Goal: Information Seeking & Learning: Learn about a topic

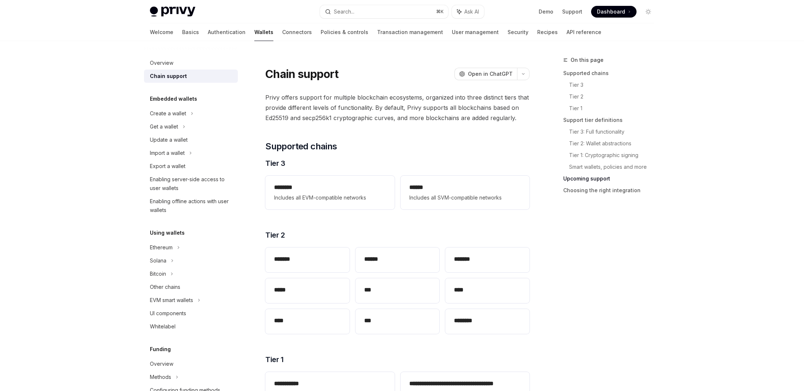
scroll to position [822, 0]
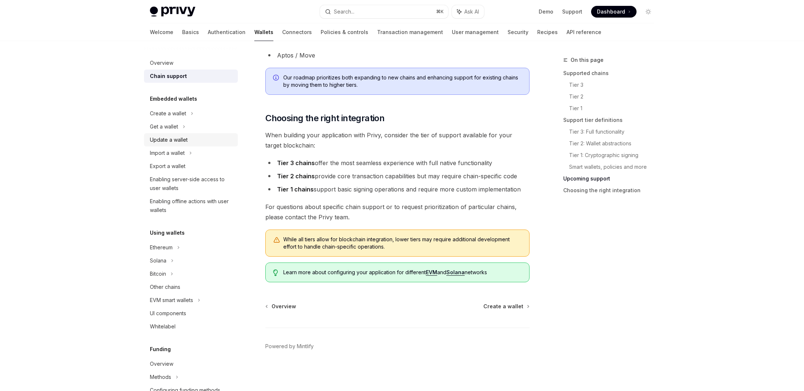
click at [152, 138] on div "Update a wallet" at bounding box center [169, 140] width 38 height 9
click at [176, 156] on div "Import a wallet" at bounding box center [167, 153] width 35 height 9
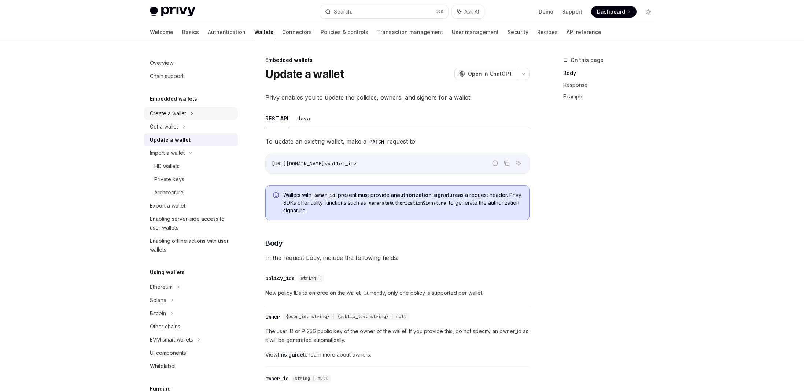
click at [177, 111] on div "Create a wallet" at bounding box center [168, 113] width 36 height 9
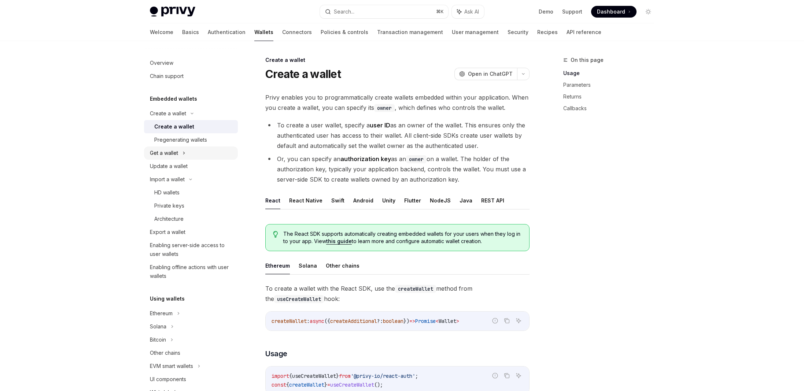
click at [189, 156] on div "Get a wallet" at bounding box center [191, 153] width 94 height 13
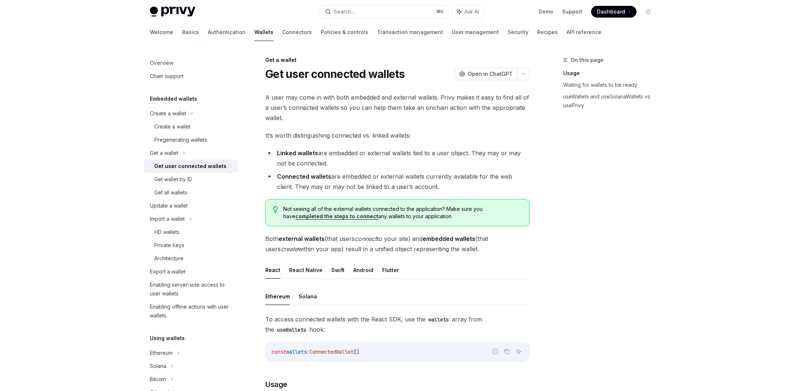
click at [189, 167] on div "Get user connected wallets" at bounding box center [190, 166] width 72 height 9
click at [167, 208] on div "Update a wallet" at bounding box center [169, 205] width 38 height 9
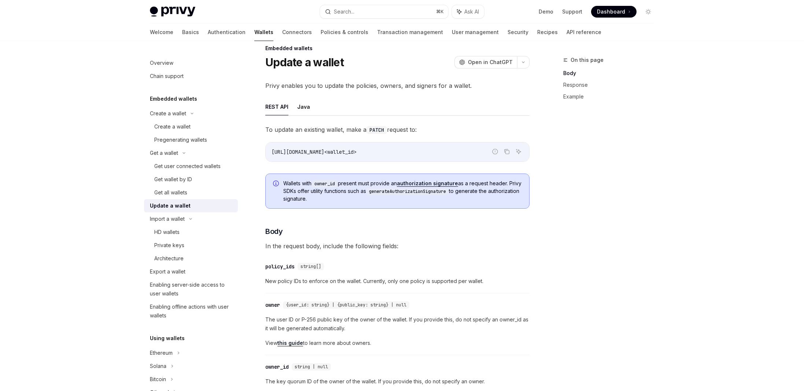
scroll to position [13, 0]
click at [194, 257] on div "Architecture" at bounding box center [193, 258] width 79 height 9
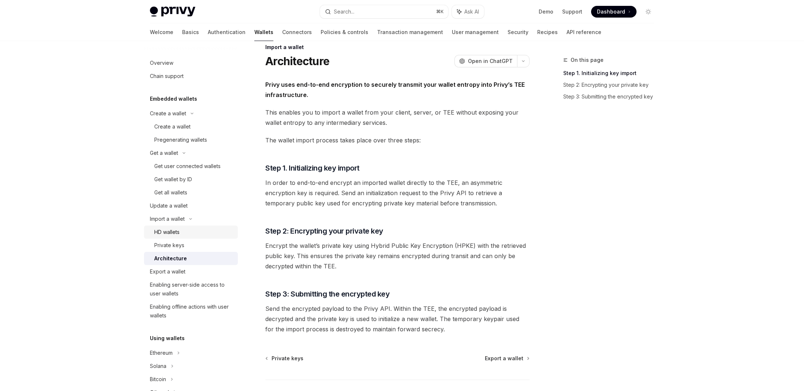
click at [196, 234] on div "HD wallets" at bounding box center [193, 232] width 79 height 9
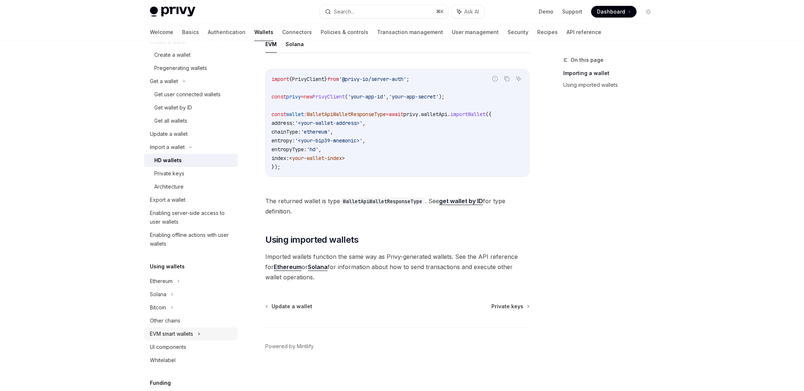
scroll to position [241, 0]
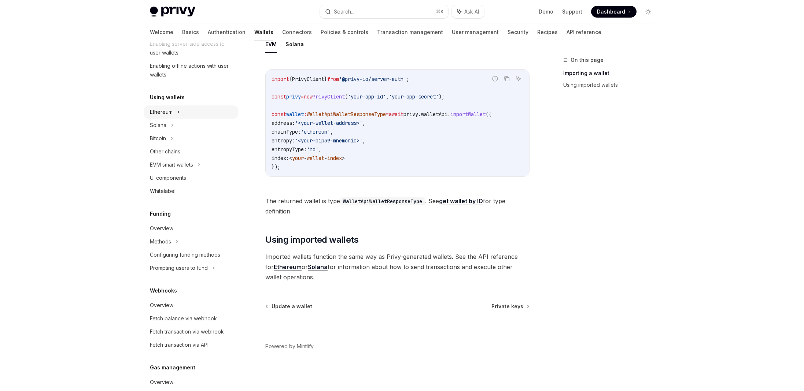
click at [181, 114] on div "Ethereum" at bounding box center [191, 111] width 94 height 13
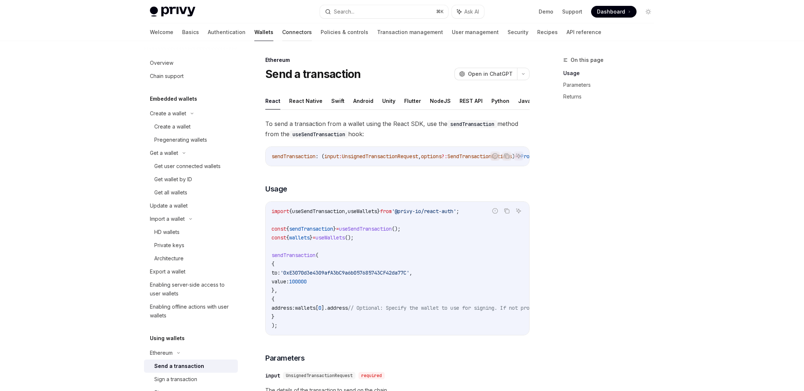
click at [282, 31] on link "Connectors" at bounding box center [297, 32] width 30 height 18
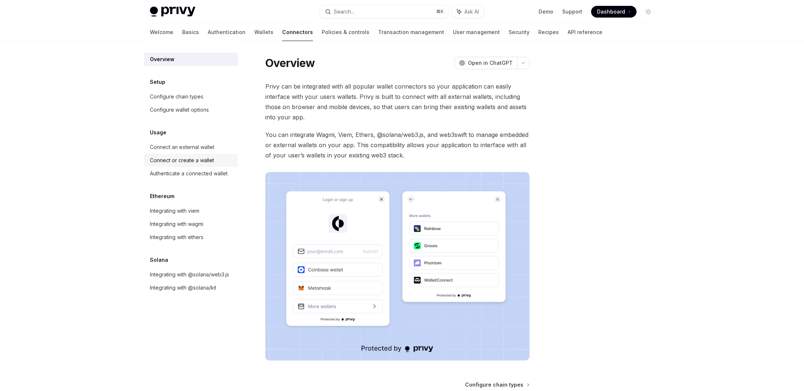
click at [171, 164] on div "Connect or create a wallet" at bounding box center [182, 160] width 64 height 9
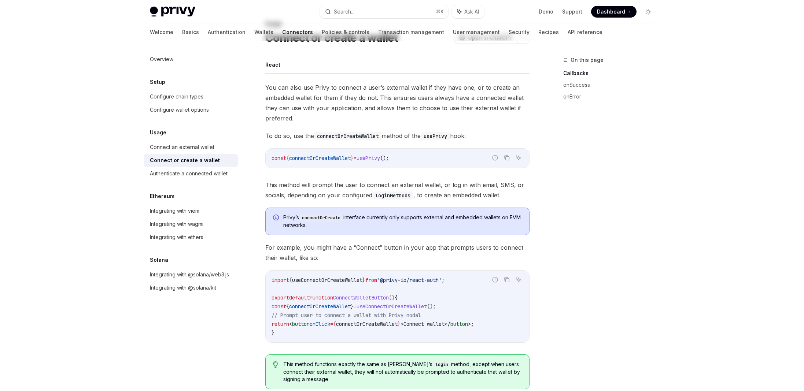
scroll to position [37, 0]
click at [208, 31] on link "Authentication" at bounding box center [227, 32] width 38 height 18
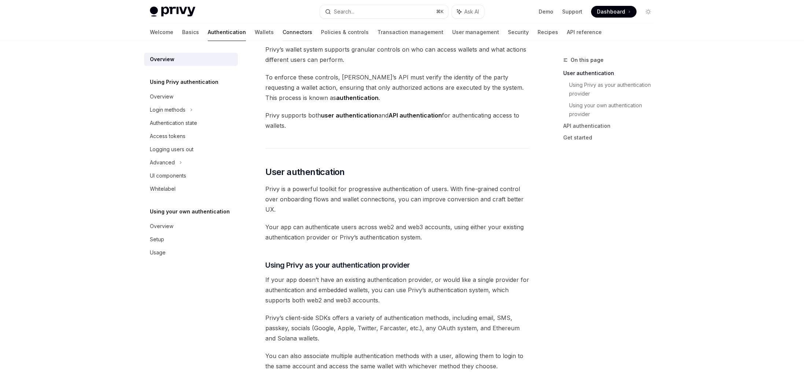
click at [282, 36] on link "Connectors" at bounding box center [297, 32] width 30 height 18
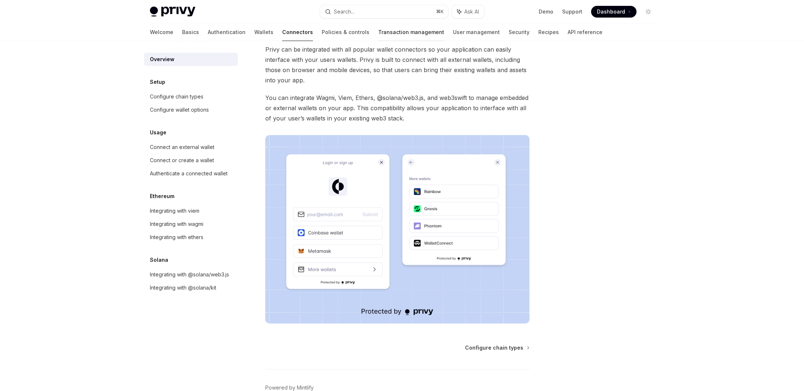
click at [378, 35] on link "Transaction management" at bounding box center [411, 32] width 66 height 18
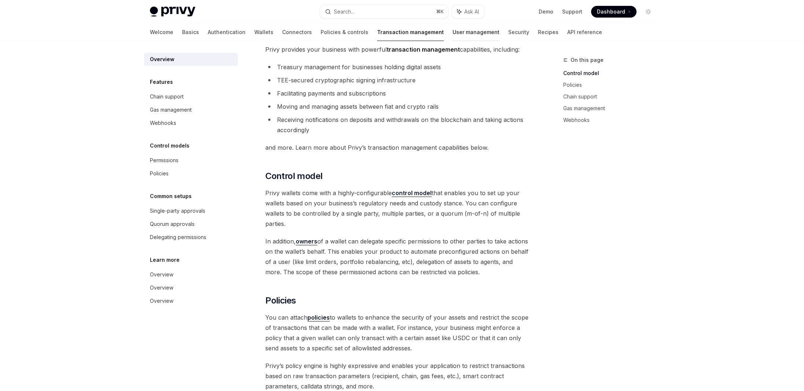
click at [452, 34] on link "User management" at bounding box center [475, 32] width 47 height 18
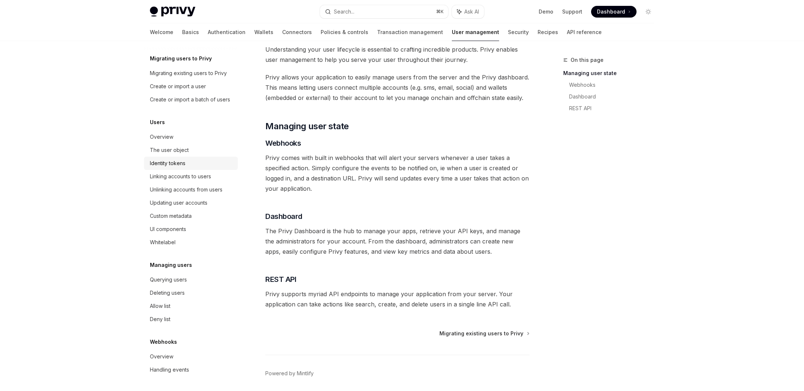
scroll to position [32, 0]
click at [212, 177] on div "Linking accounts to users" at bounding box center [192, 176] width 84 height 9
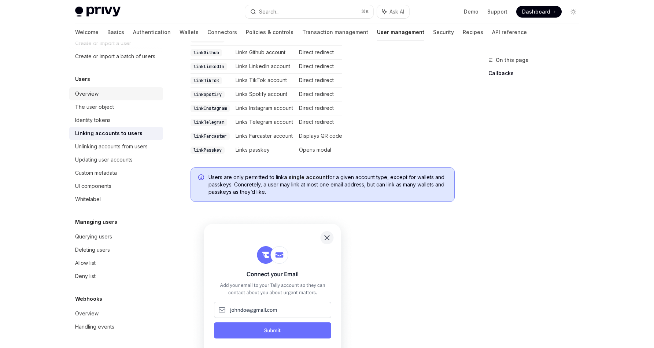
scroll to position [352, 0]
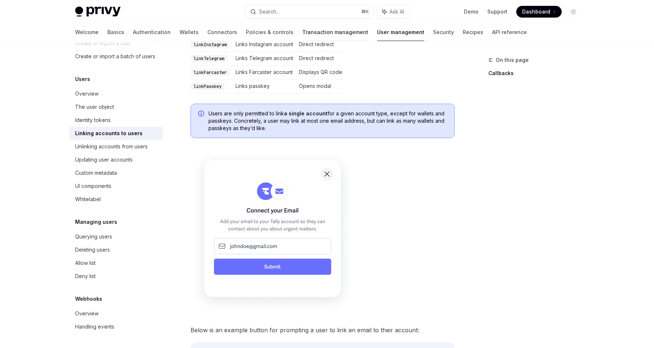
click at [312, 33] on link "Transaction management" at bounding box center [335, 32] width 66 height 18
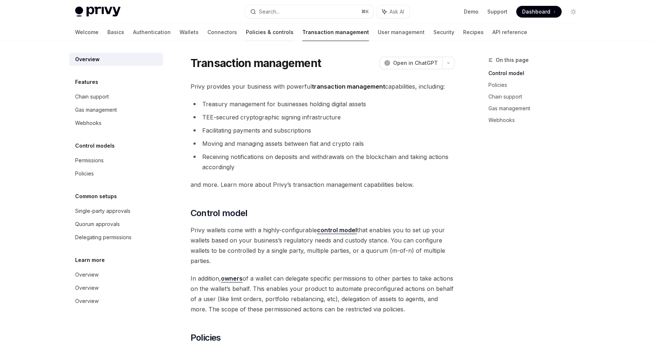
click at [246, 31] on link "Policies & controls" at bounding box center [270, 32] width 48 height 18
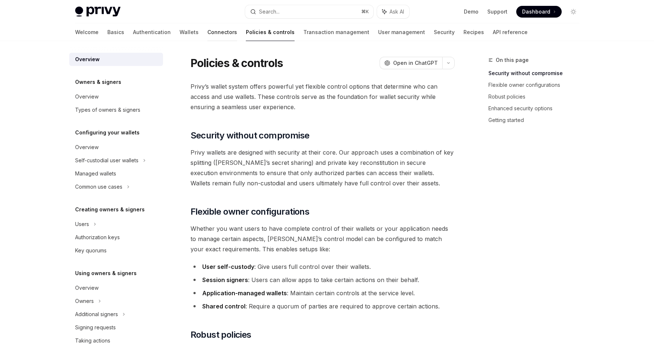
click at [207, 32] on link "Connectors" at bounding box center [222, 32] width 30 height 18
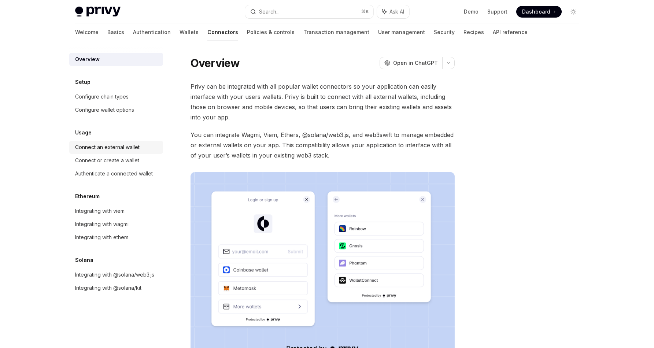
click at [123, 150] on div "Connect an external wallet" at bounding box center [107, 147] width 64 height 9
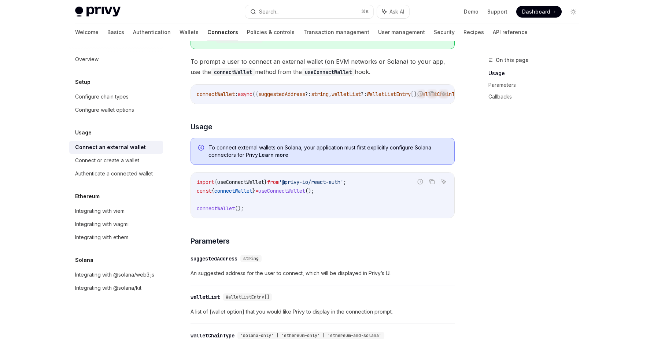
scroll to position [123, 0]
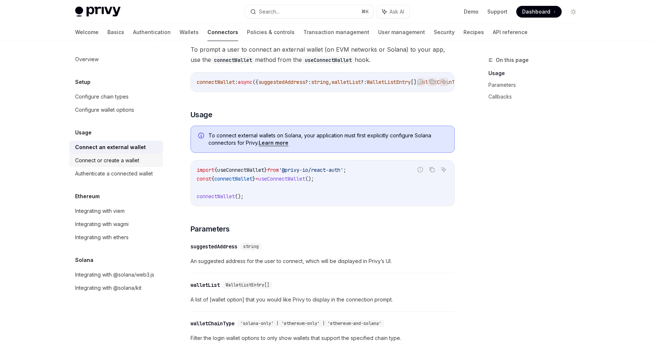
click at [141, 161] on div "Connect or create a wallet" at bounding box center [117, 160] width 84 height 9
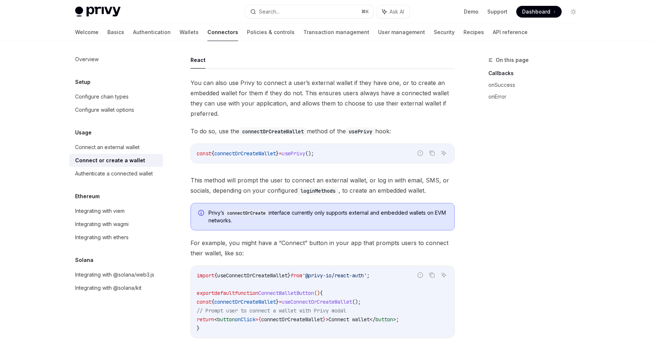
scroll to position [19, 0]
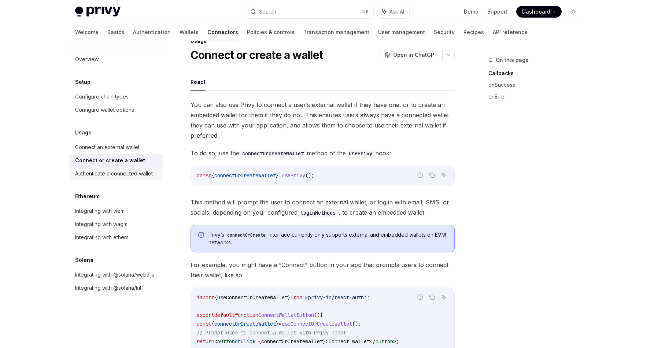
click at [129, 174] on div "Authenticate a connected wallet" at bounding box center [114, 173] width 78 height 9
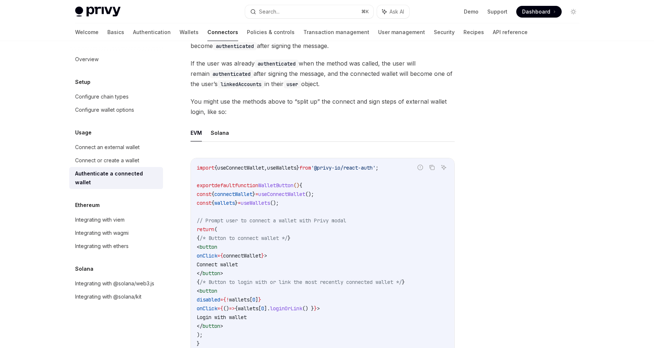
scroll to position [300, 0]
drag, startPoint x: 329, startPoint y: 193, endPoint x: 175, endPoint y: 195, distance: 153.5
click at [175, 195] on div "Usage Authenticate a connected wallet OpenAI Open in ChatGPT OpenAI Open in Cha…" at bounding box center [254, 115] width 404 height 718
copy span "const { connectWallet } = useConnectWallet ();"
click at [273, 218] on span "// Prompt user to connect a wallet with Privy modal" at bounding box center [271, 221] width 149 height 7
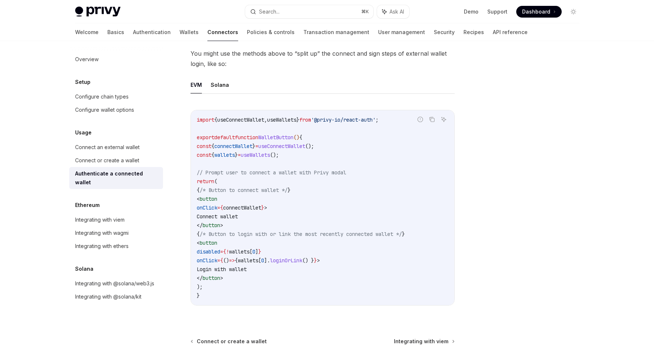
scroll to position [351, 0]
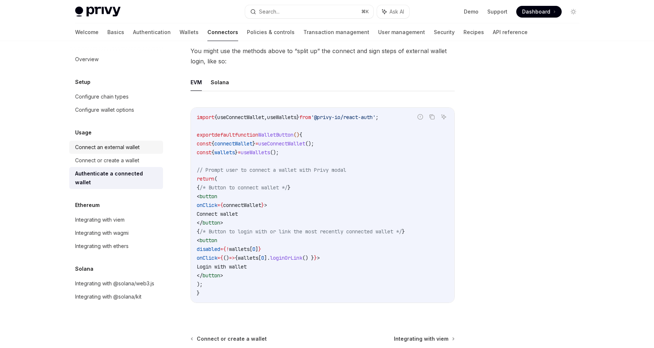
click at [126, 149] on div "Connect an external wallet" at bounding box center [107, 147] width 64 height 9
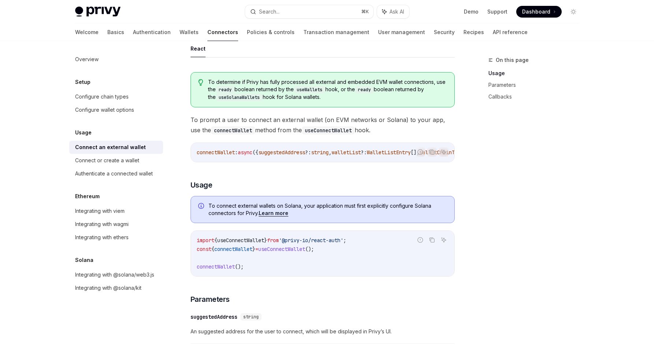
scroll to position [40, 0]
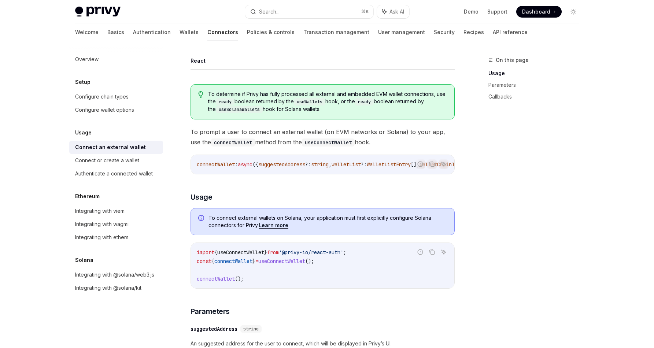
drag, startPoint x: 244, startPoint y: 173, endPoint x: 250, endPoint y: 173, distance: 6.6
click at [250, 173] on div "connectWallet : async ({ suggestedAddress ?: string , walletList ?: WalletListE…" at bounding box center [322, 164] width 263 height 19
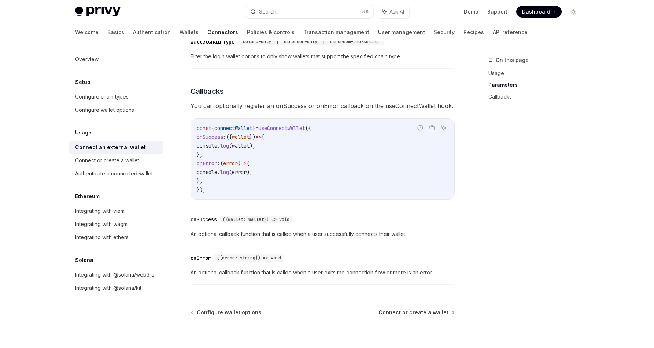
scroll to position [426, 0]
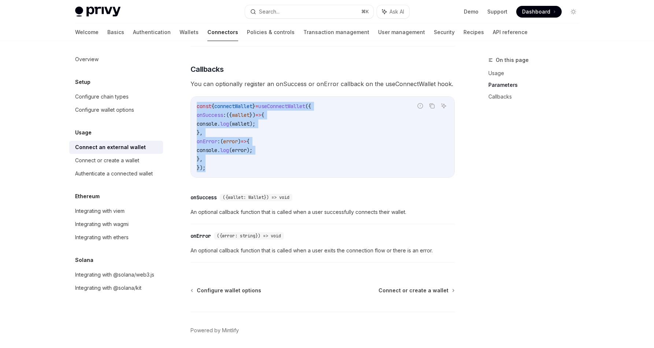
drag, startPoint x: 209, startPoint y: 174, endPoint x: 184, endPoint y: 105, distance: 73.6
click at [184, 105] on div "Usage Connect an external wallet OpenAI Open in ChatGPT OpenAI Open in ChatGPT …" at bounding box center [254, 2] width 404 height 746
copy code "const { connectWallet } = useConnectWallet ({ onSuccess : ({ wallet }) => { con…"
click at [227, 167] on code "const { connectWallet } = useConnectWallet ({ onSuccess : ({ wallet }) => { con…" at bounding box center [323, 137] width 252 height 70
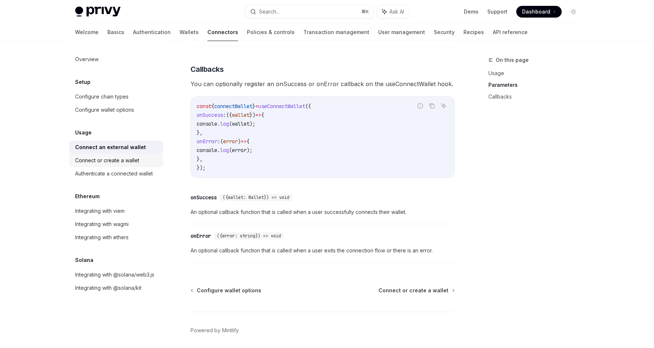
click at [128, 157] on div "Connect or create a wallet" at bounding box center [107, 160] width 64 height 9
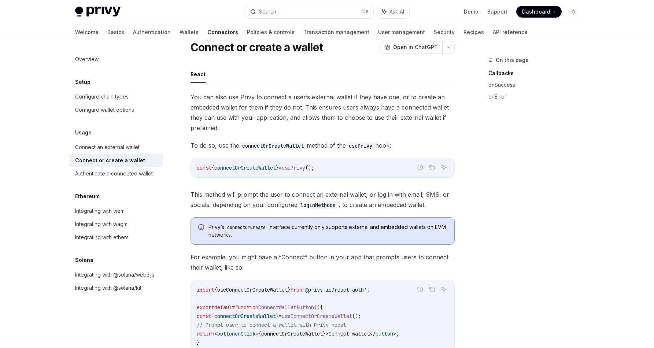
scroll to position [96, 0]
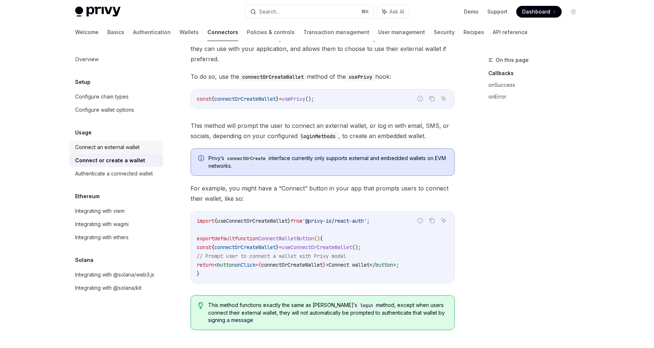
click at [126, 153] on link "Connect an external wallet" at bounding box center [116, 147] width 94 height 13
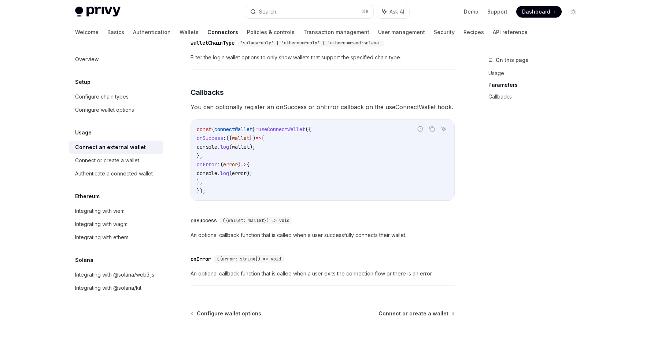
scroll to position [456, 0]
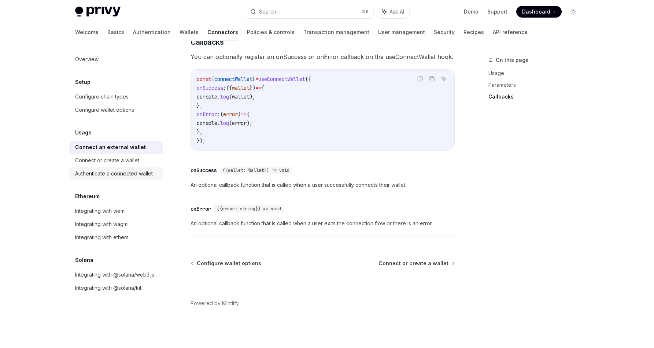
click at [137, 172] on div "Authenticate a connected wallet" at bounding box center [114, 173] width 78 height 9
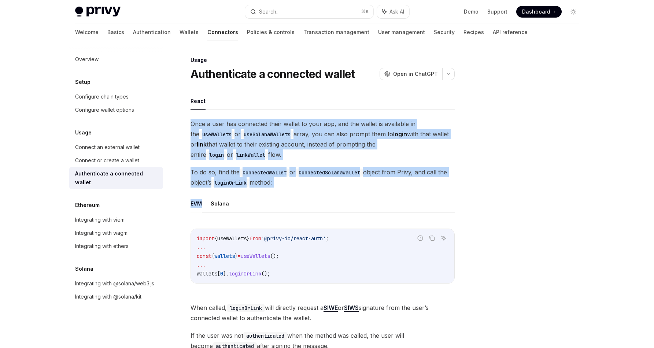
drag, startPoint x: 189, startPoint y: 122, endPoint x: 262, endPoint y: 196, distance: 104.1
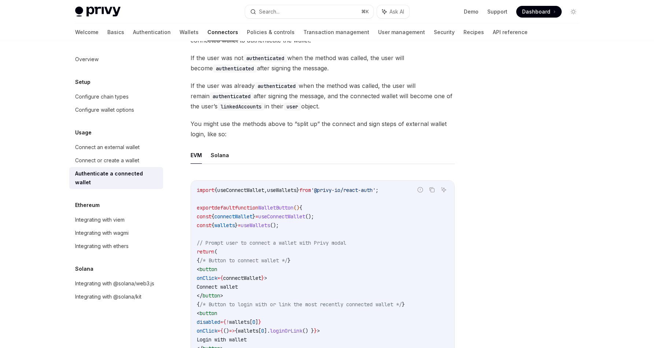
scroll to position [298, 0]
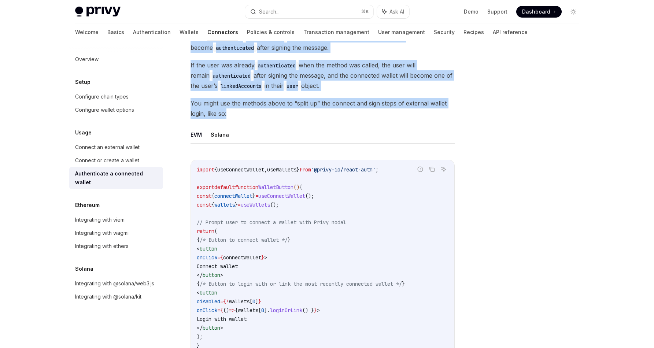
click at [275, 115] on span "You might use the methods above to “split up” the connect and sign steps of ext…" at bounding box center [322, 108] width 264 height 21
copy div "Lore i dolo sit ametconse adipi elitse do eius tem, inc utl etdolo ma aliquaeni…"
click at [467, 10] on link "Demo" at bounding box center [471, 11] width 15 height 7
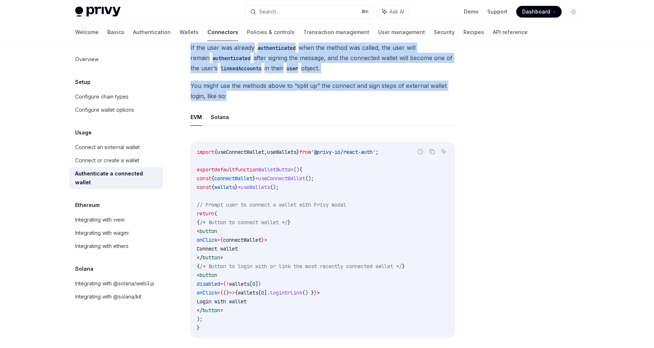
scroll to position [346, 0]
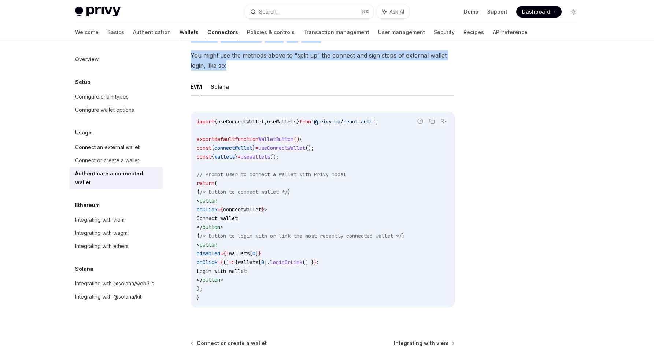
click at [179, 34] on link "Wallets" at bounding box center [188, 32] width 19 height 18
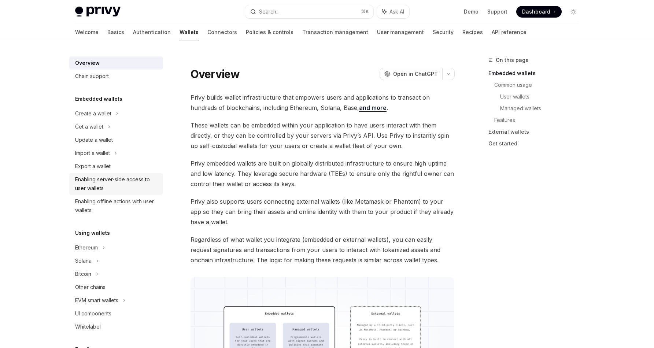
click at [105, 186] on div "Enabling server-side access to user wallets" at bounding box center [117, 184] width 84 height 18
type textarea "*"
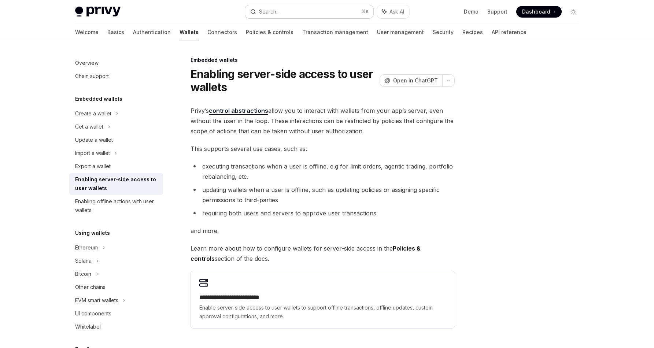
click at [296, 17] on button "Search... ⌘ K" at bounding box center [309, 11] width 128 height 13
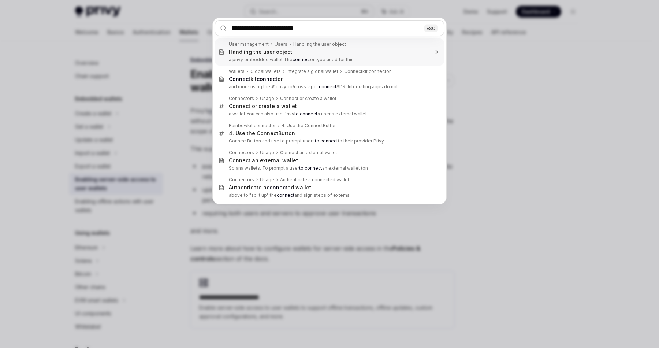
type input "**********"
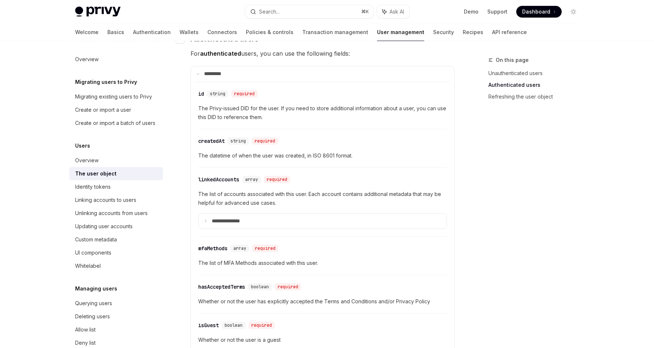
scroll to position [252, 0]
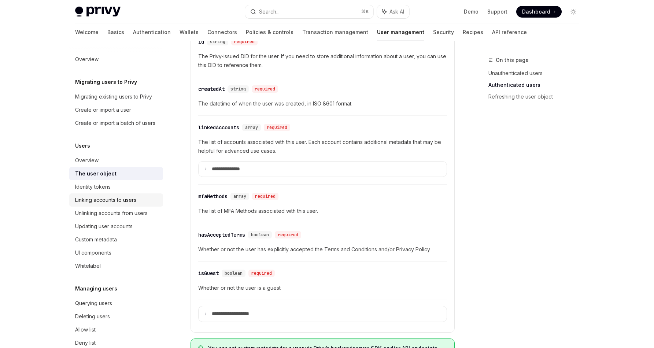
click at [107, 207] on link "Linking accounts to users" at bounding box center [116, 199] width 94 height 13
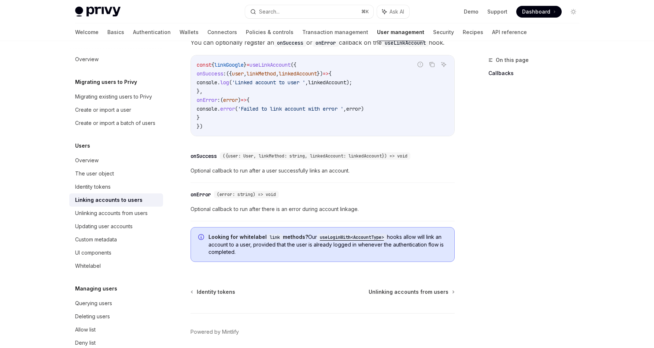
scroll to position [842, 0]
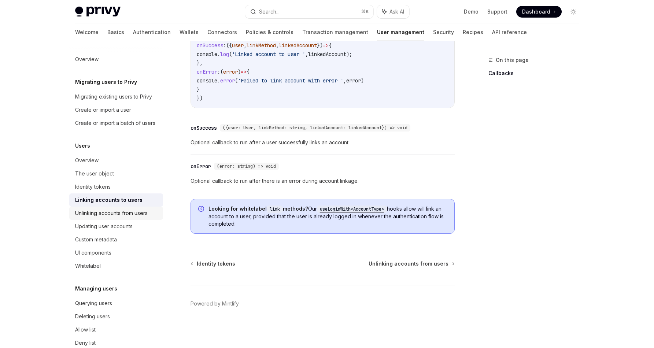
click at [124, 218] on div "Unlinking accounts from users" at bounding box center [111, 213] width 73 height 9
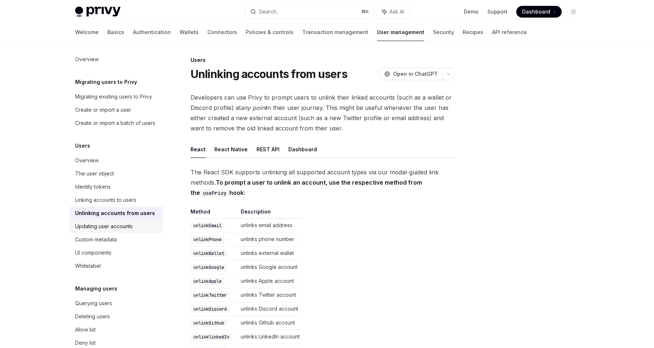
click at [110, 233] on link "Updating user accounts" at bounding box center [116, 226] width 94 height 13
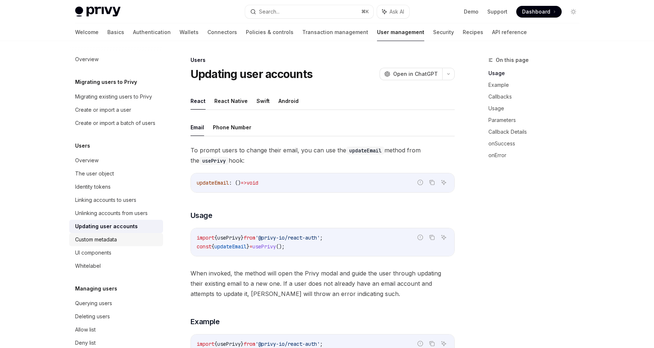
click at [106, 244] on div "Custom metadata" at bounding box center [96, 239] width 42 height 9
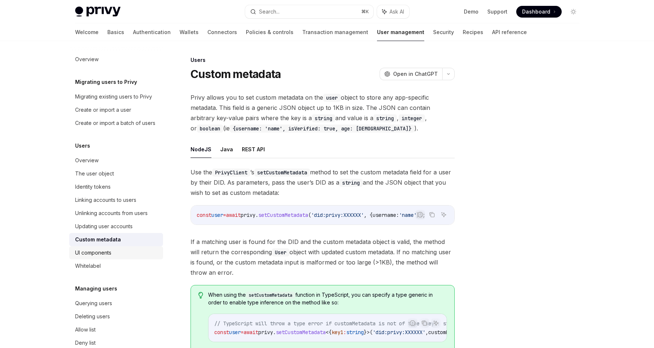
click at [92, 257] on div "UI components" at bounding box center [93, 252] width 36 height 9
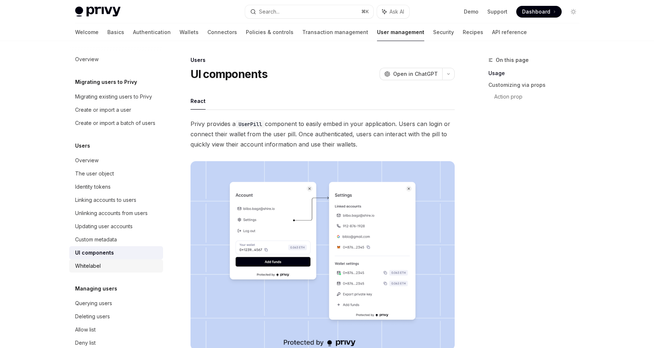
click at [87, 270] on div "Whitelabel" at bounding box center [88, 266] width 26 height 9
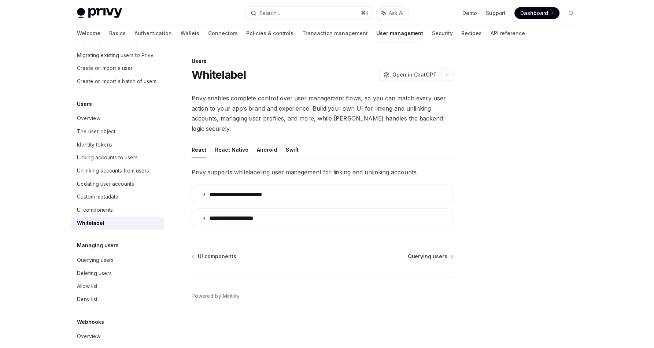
scroll to position [75, 0]
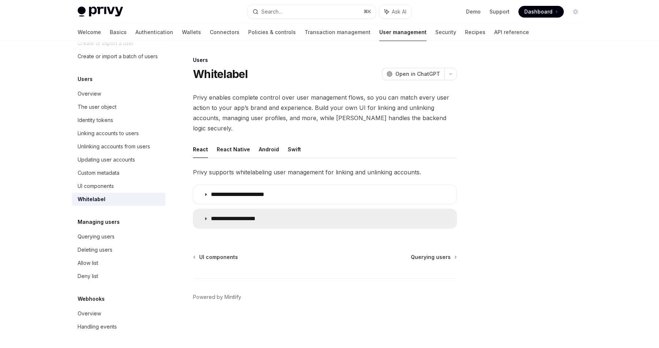
click at [218, 215] on p "**********" at bounding box center [240, 218] width 59 height 7
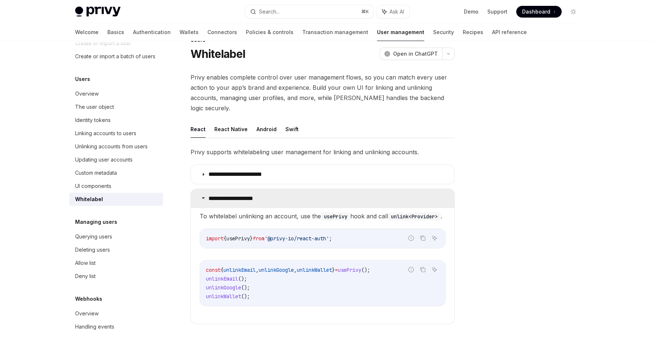
scroll to position [35, 0]
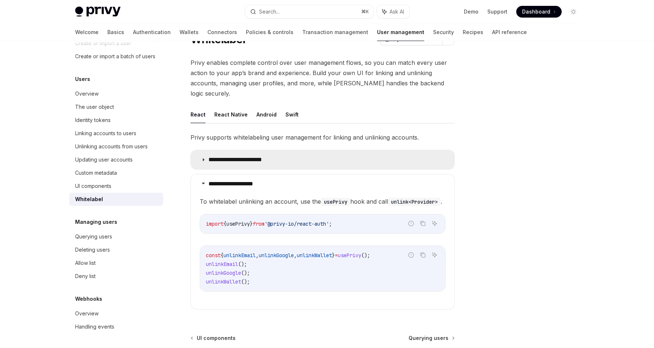
click at [241, 156] on p "**********" at bounding box center [241, 159] width 67 height 7
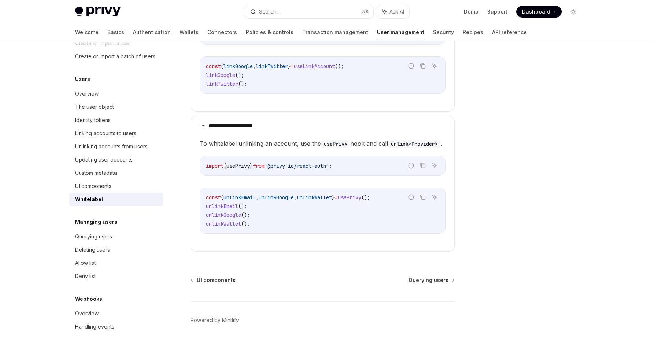
scroll to position [227, 0]
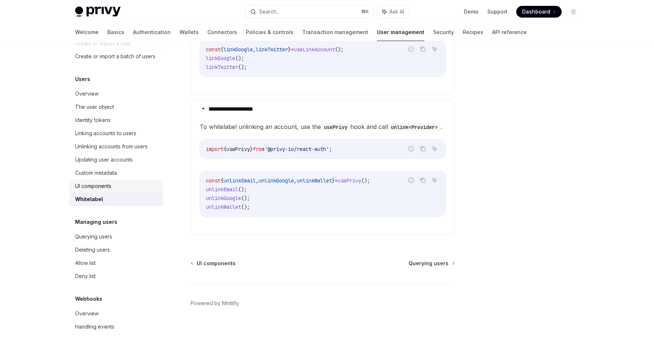
click at [111, 180] on link "UI components" at bounding box center [116, 185] width 94 height 13
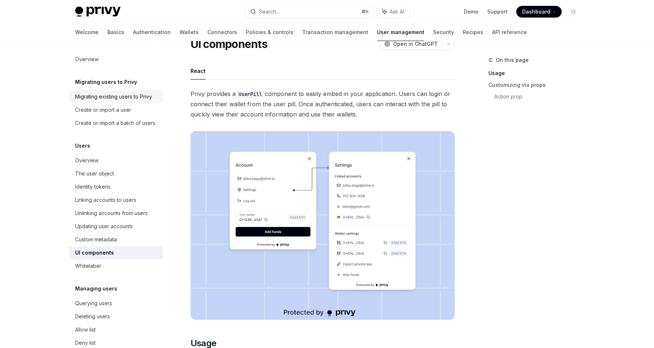
click at [111, 97] on div "Migrating existing users to Privy" at bounding box center [113, 96] width 77 height 9
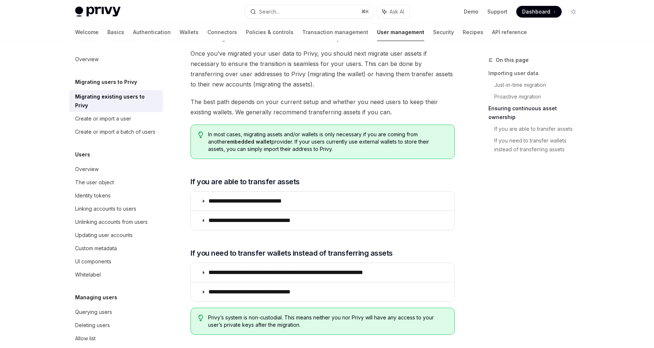
scroll to position [776, 0]
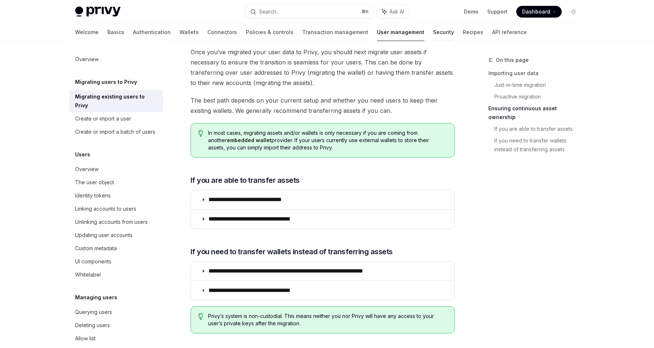
click at [433, 30] on link "Security" at bounding box center [443, 32] width 21 height 18
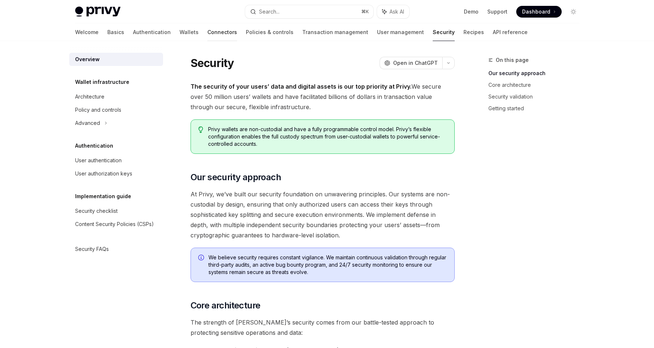
click at [207, 31] on link "Connectors" at bounding box center [222, 32] width 30 height 18
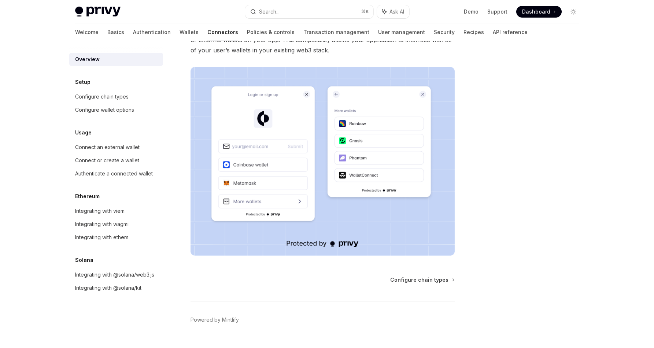
scroll to position [122, 0]
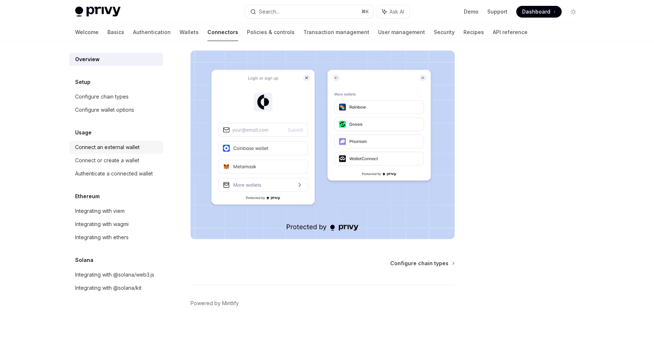
click at [105, 147] on div "Connect an external wallet" at bounding box center [107, 147] width 64 height 9
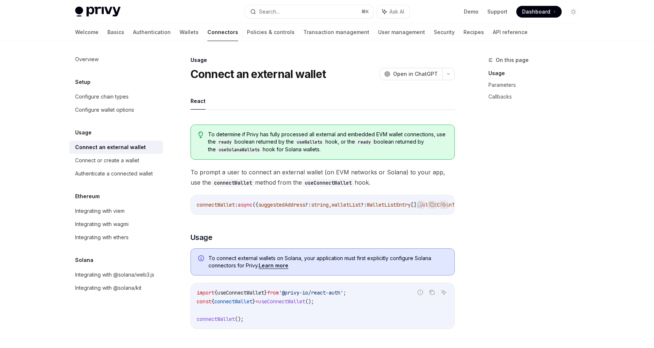
scroll to position [11, 0]
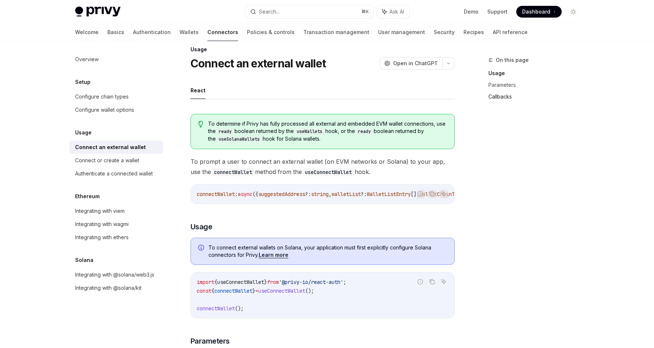
click at [505, 91] on link "Callbacks" at bounding box center [536, 97] width 97 height 12
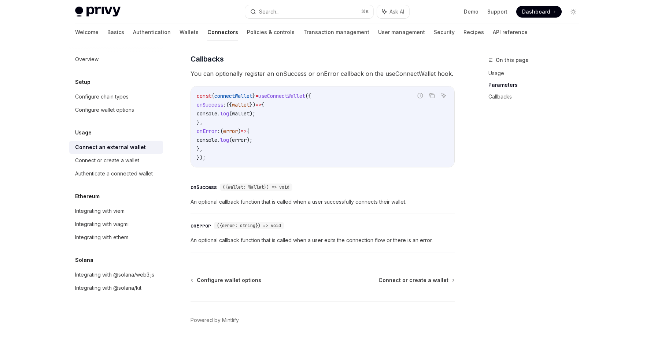
scroll to position [437, 0]
click at [503, 94] on link "Callbacks" at bounding box center [536, 97] width 97 height 12
click at [504, 86] on link "Parameters" at bounding box center [536, 85] width 97 height 12
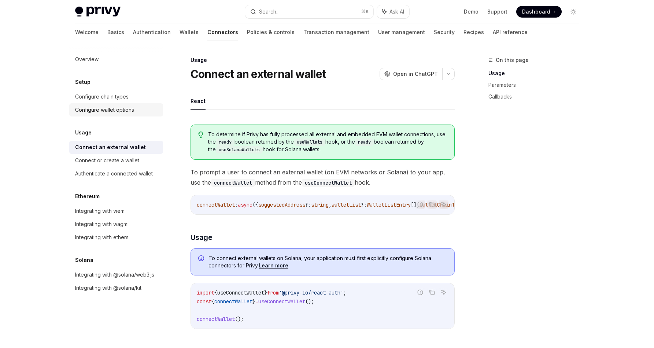
click at [119, 115] on link "Configure wallet options" at bounding box center [116, 109] width 94 height 13
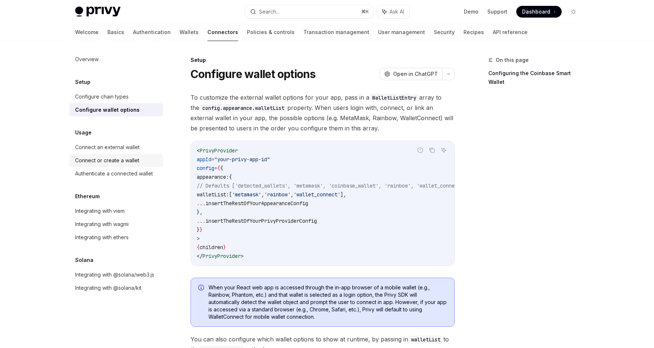
click at [117, 158] on div "Connect or create a wallet" at bounding box center [107, 160] width 64 height 9
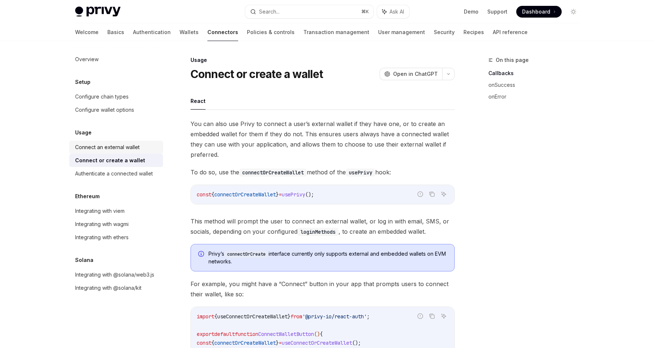
click at [114, 148] on div "Connect an external wallet" at bounding box center [107, 147] width 64 height 9
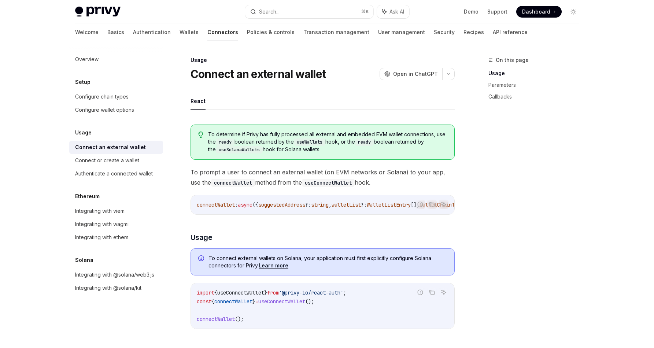
click at [210, 203] on span "connectWallet" at bounding box center [216, 204] width 38 height 7
click at [107, 32] on link "Basics" at bounding box center [115, 32] width 17 height 18
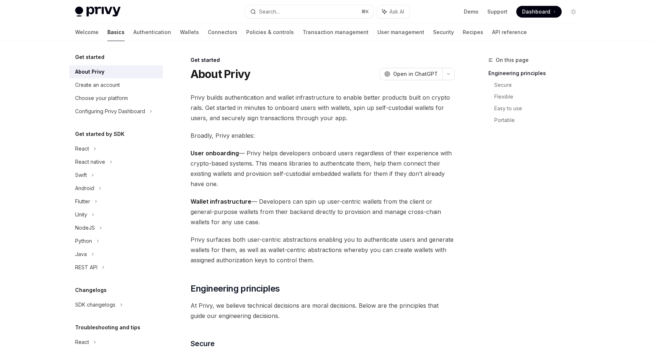
click at [102, 16] on img at bounding box center [97, 12] width 45 height 10
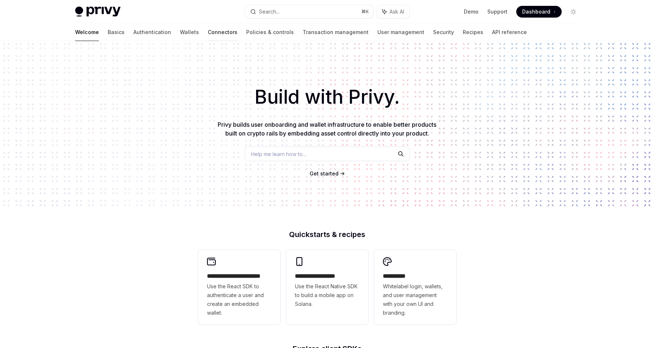
click at [208, 31] on link "Connectors" at bounding box center [223, 32] width 30 height 18
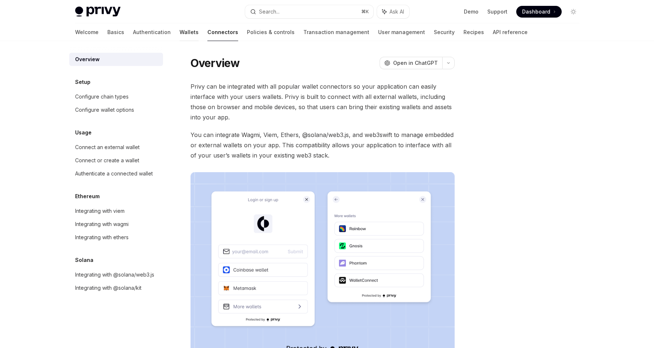
click at [179, 33] on link "Wallets" at bounding box center [188, 32] width 19 height 18
type textarea "*"
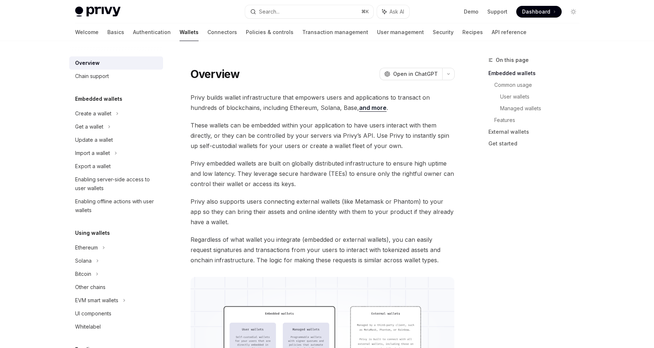
click at [400, 66] on div "Overview OpenAI Open in ChatGPT" at bounding box center [322, 68] width 264 height 24
click at [396, 74] on span "Open in ChatGPT" at bounding box center [415, 73] width 45 height 7
click at [283, 15] on button "Search... ⌘ K" at bounding box center [309, 11] width 128 height 13
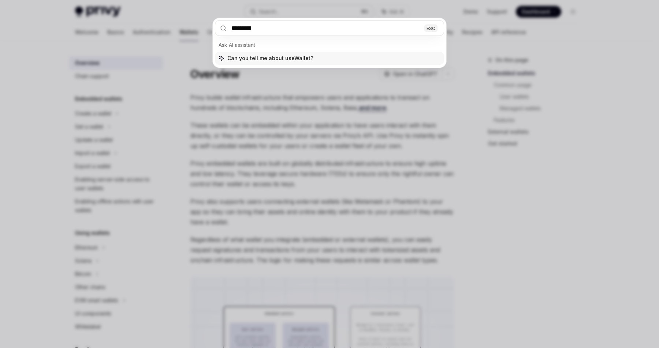
type input "**********"
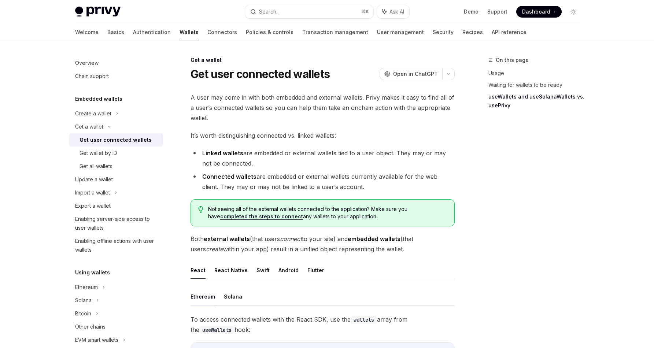
scroll to position [612, 0]
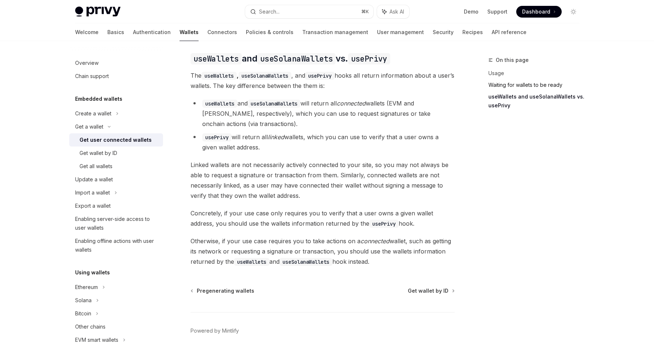
click at [507, 84] on link "Waiting for wallets to be ready" at bounding box center [536, 85] width 97 height 12
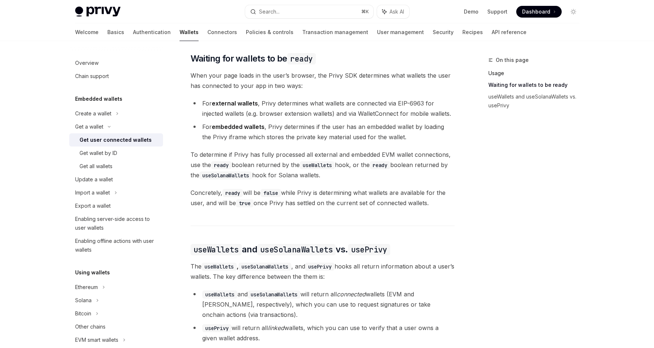
click at [507, 71] on link "Usage" at bounding box center [536, 73] width 97 height 12
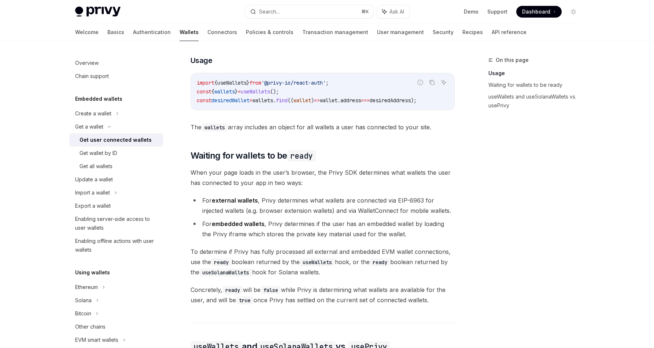
scroll to position [324, 0]
click at [106, 147] on link "Get wallet by ID" at bounding box center [116, 153] width 94 height 13
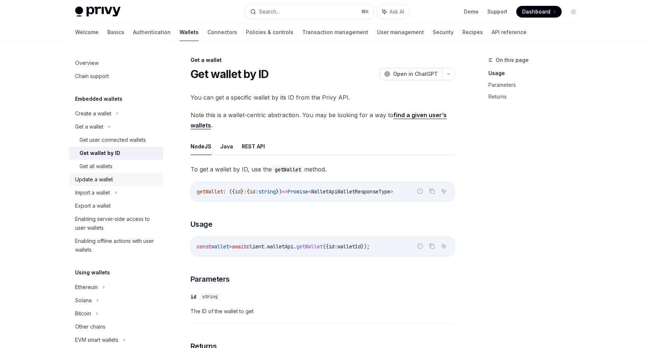
click at [82, 178] on div "Update a wallet" at bounding box center [94, 179] width 38 height 9
type textarea "*"
